Goal: Task Accomplishment & Management: Manage account settings

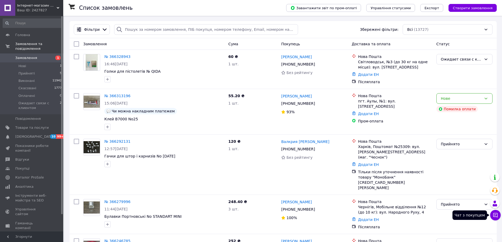
click at [498, 216] on button "Чат з покупцем" at bounding box center [495, 215] width 11 height 11
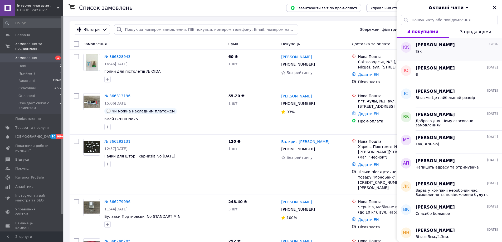
click at [431, 46] on span "[PERSON_NAME]" at bounding box center [434, 45] width 39 height 6
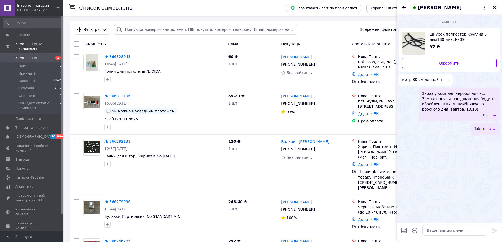
click at [494, 7] on icon "Закрити" at bounding box center [493, 7] width 3 height 3
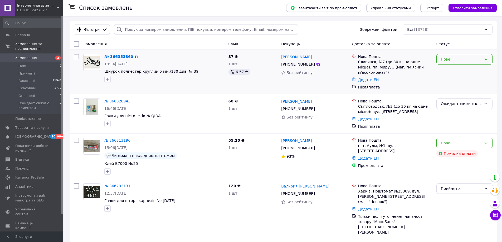
click at [459, 59] on div "Нове" at bounding box center [460, 59] width 41 height 6
click at [458, 106] on li "Ожидает связи с клиентом" at bounding box center [464, 111] width 56 height 15
click at [116, 55] on link "№ 366353860" at bounding box center [117, 56] width 26 height 4
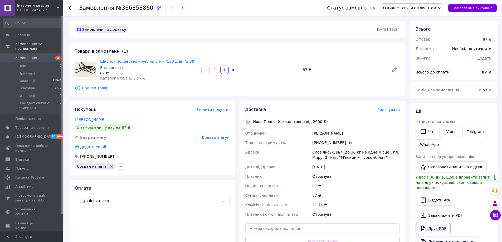
click at [440, 223] on link "Друк PDF" at bounding box center [432, 228] width 35 height 11
click at [70, 10] on use at bounding box center [70, 8] width 4 height 4
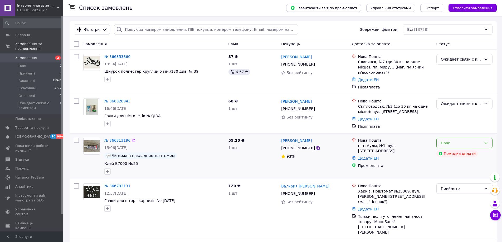
click at [455, 140] on div "Нове" at bounding box center [460, 143] width 41 height 6
click at [453, 186] on li "Ожидает связи с клиентом" at bounding box center [464, 189] width 56 height 15
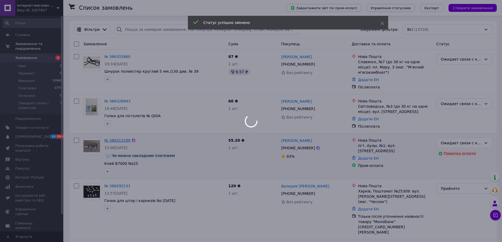
click at [117, 134] on div at bounding box center [251, 121] width 502 height 242
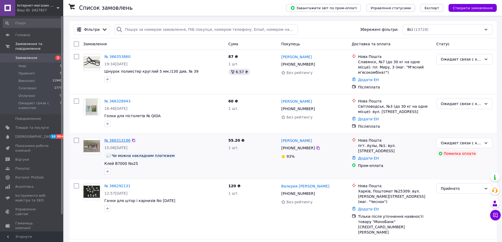
click at [116, 138] on link "№ 366313196" at bounding box center [117, 140] width 26 height 4
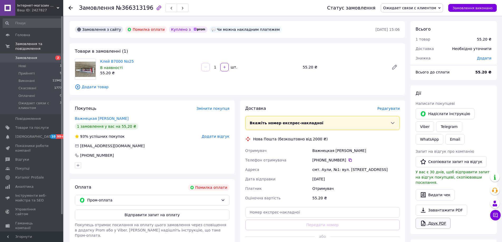
click at [439, 218] on link "Друк PDF" at bounding box center [432, 223] width 35 height 11
click at [70, 8] on use at bounding box center [70, 8] width 4 height 4
